Goal: Task Accomplishment & Management: Manage account settings

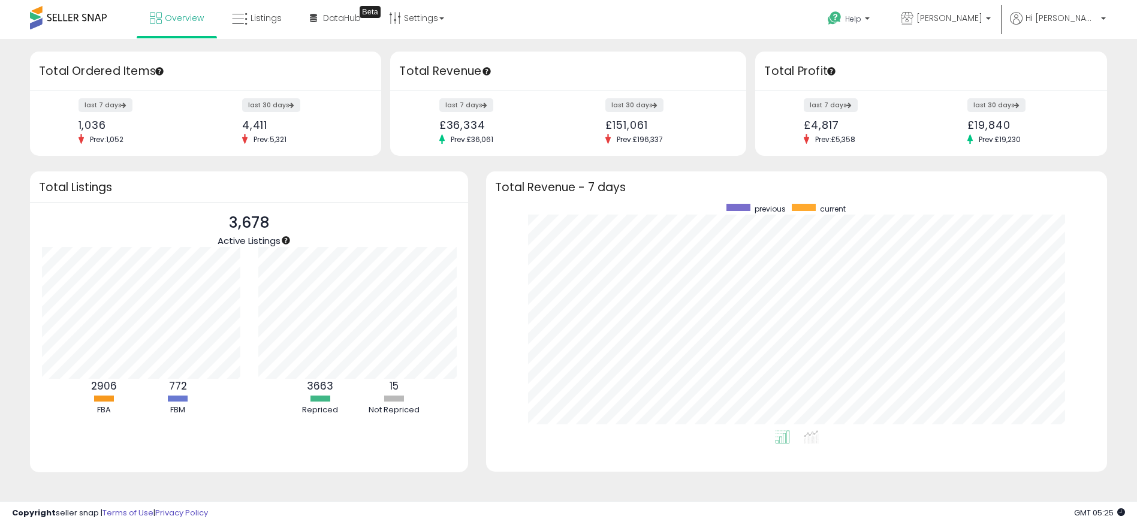
scroll to position [226, 597]
click at [259, 28] on link "Listings" at bounding box center [257, 18] width 68 height 36
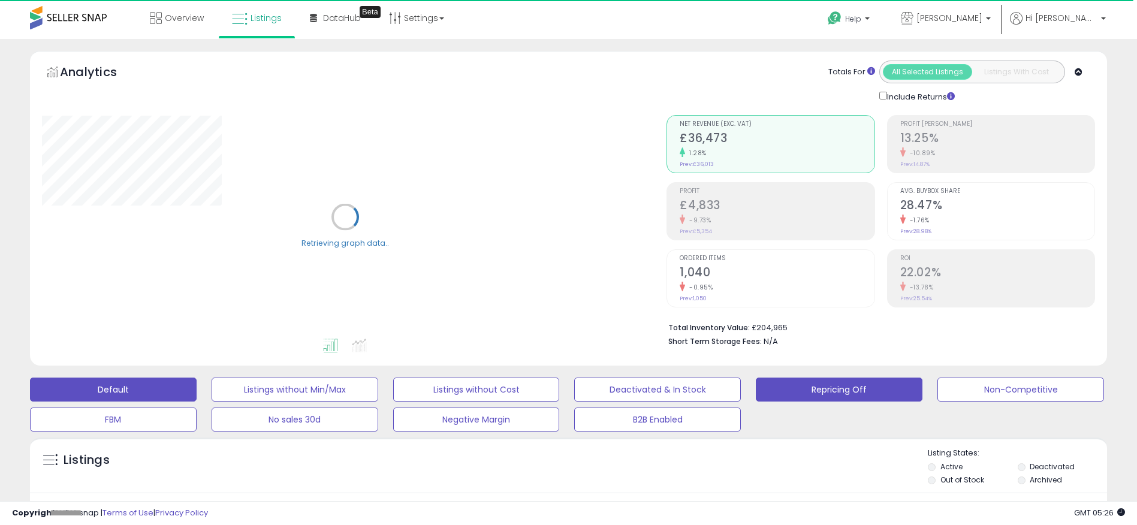
click at [805, 388] on button "Repricing Off" at bounding box center [838, 389] width 167 height 24
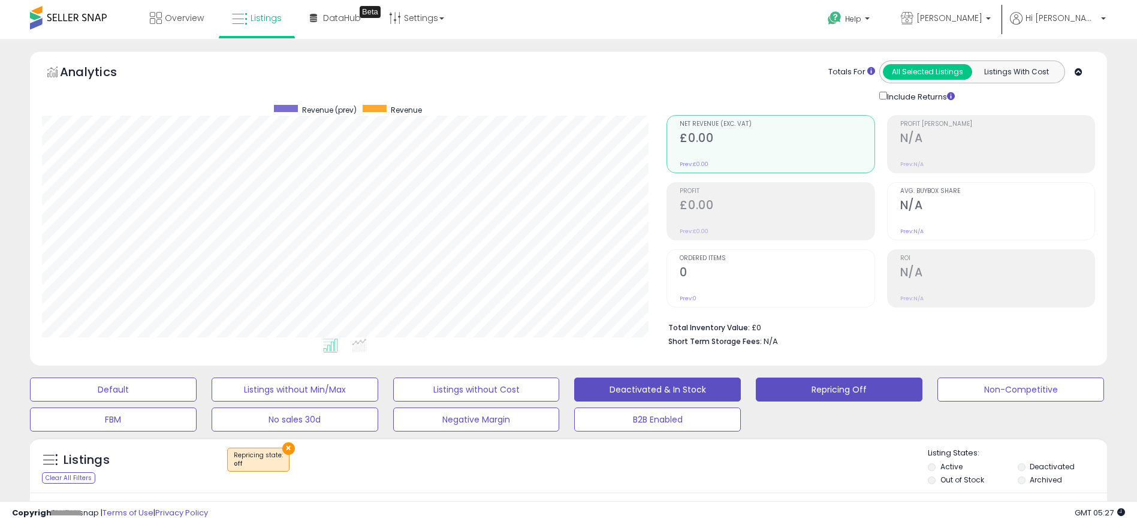
scroll to position [246, 625]
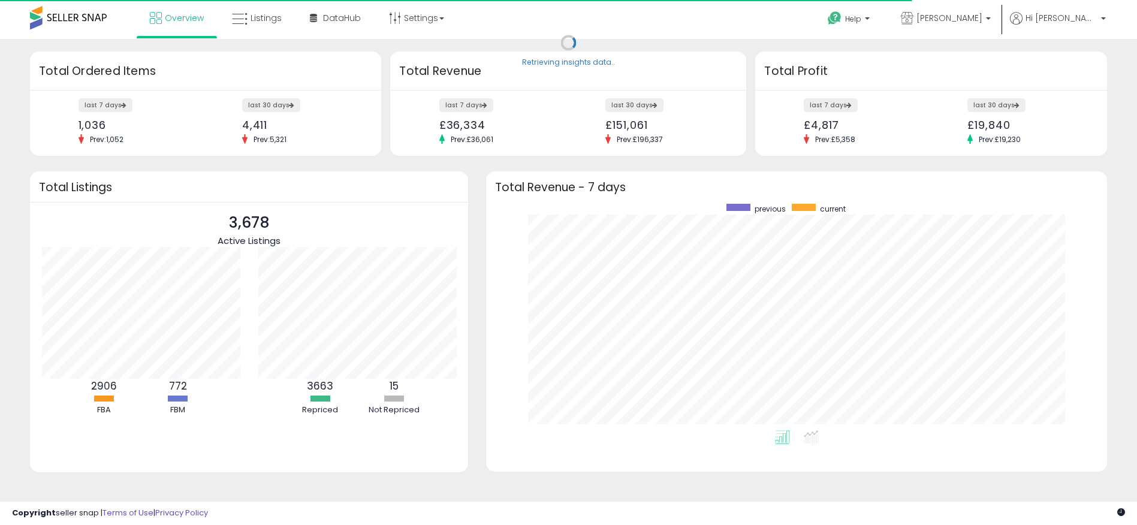
scroll to position [226, 597]
